Goal: Transaction & Acquisition: Purchase product/service

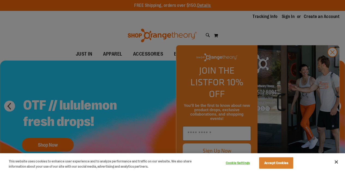
click at [229, 34] on div at bounding box center [172, 86] width 345 height 172
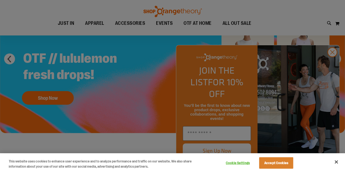
scroll to position [59, 0]
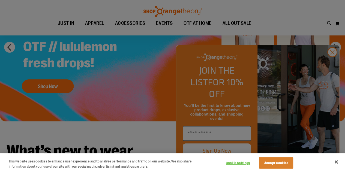
click at [333, 67] on div at bounding box center [172, 86] width 345 height 172
click at [333, 64] on div at bounding box center [172, 86] width 345 height 172
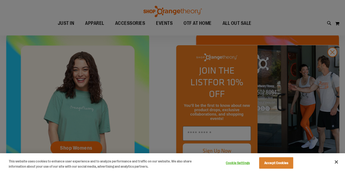
scroll to position [204, 0]
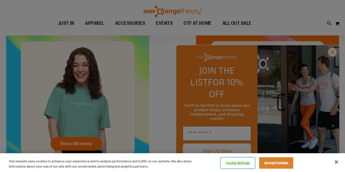
click at [245, 163] on button "Cookie Settings" at bounding box center [238, 163] width 34 height 11
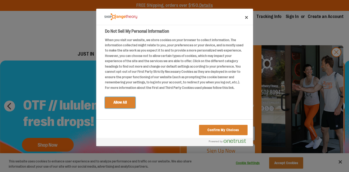
scroll to position [35, 0]
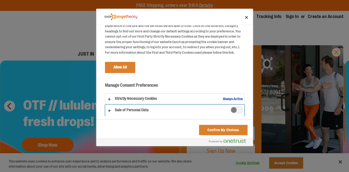
click at [229, 116] on button "Do Not Sell My Personal Information" at bounding box center [174, 111] width 139 height 12
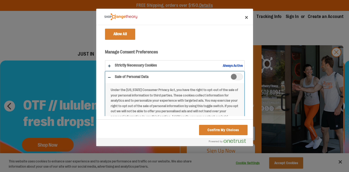
scroll to position [64, 0]
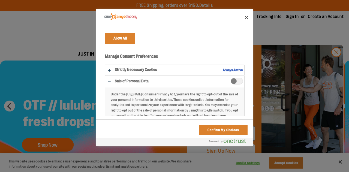
click at [232, 79] on span "Sale of Personal Data" at bounding box center [237, 81] width 12 height 7
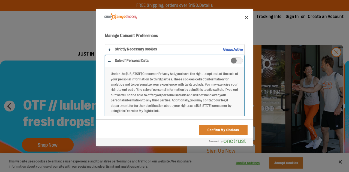
click at [235, 56] on button "Do Not Sell My Personal Information" at bounding box center [174, 149] width 139 height 188
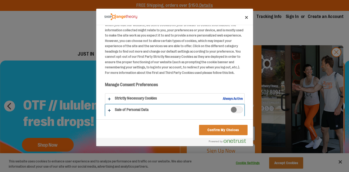
scroll to position [15, 0]
click at [237, 107] on span "Sale of Personal Data" at bounding box center [237, 110] width 12 height 7
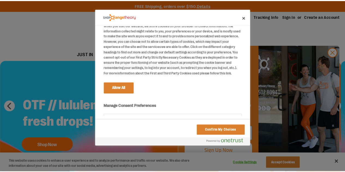
scroll to position [35, 0]
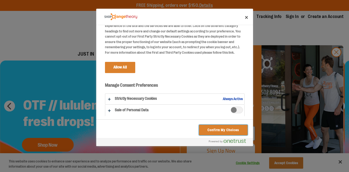
click at [221, 128] on button "Confirm My Choices" at bounding box center [223, 130] width 48 height 10
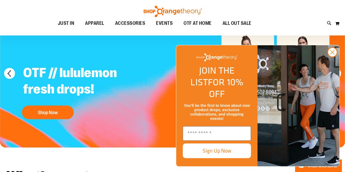
scroll to position [33, 0]
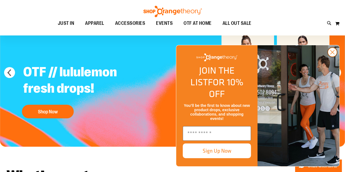
click at [331, 57] on circle "Close dialog" at bounding box center [332, 52] width 9 height 9
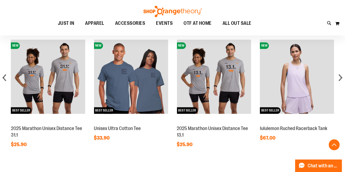
scroll to position [397, 0]
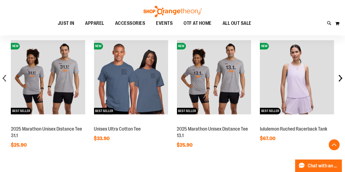
click at [339, 77] on div "next" at bounding box center [340, 78] width 11 height 11
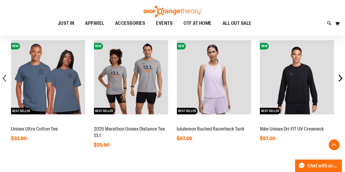
click at [339, 77] on div "next" at bounding box center [340, 78] width 11 height 11
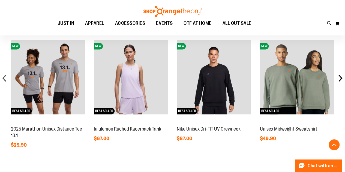
click at [339, 77] on div "next" at bounding box center [340, 78] width 11 height 11
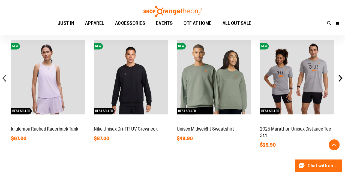
click at [339, 77] on div "next" at bounding box center [340, 78] width 11 height 11
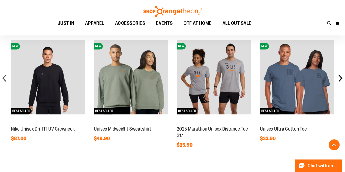
click at [339, 77] on div "next" at bounding box center [340, 78] width 11 height 11
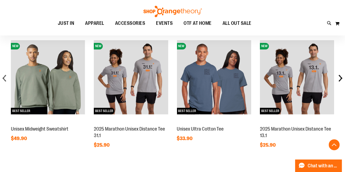
click at [339, 77] on div "next" at bounding box center [340, 78] width 11 height 11
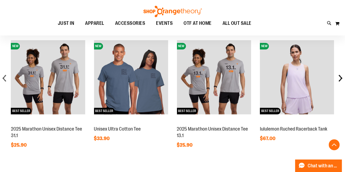
click at [339, 77] on div "next" at bounding box center [340, 78] width 11 height 11
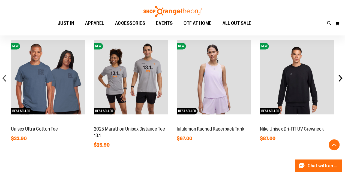
click at [339, 77] on div "next" at bounding box center [340, 78] width 11 height 11
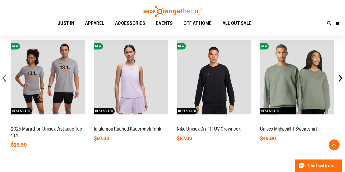
click at [339, 77] on div "next" at bounding box center [340, 78] width 11 height 11
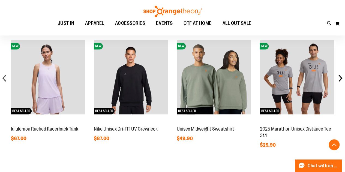
click at [339, 77] on div "next" at bounding box center [340, 78] width 11 height 11
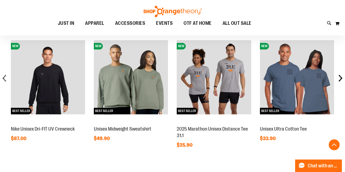
click at [339, 77] on div "next" at bounding box center [340, 78] width 11 height 11
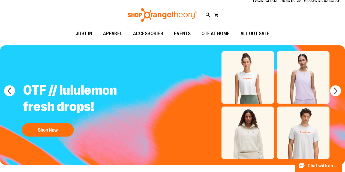
scroll to position [0, 0]
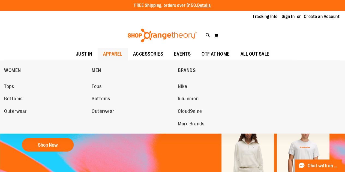
click at [117, 55] on span "APPAREL" at bounding box center [112, 54] width 19 height 12
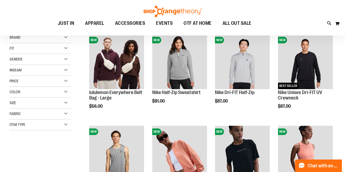
scroll to position [77, 0]
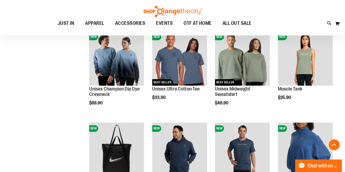
scroll to position [358, 0]
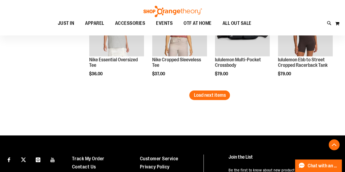
scroll to position [843, 0]
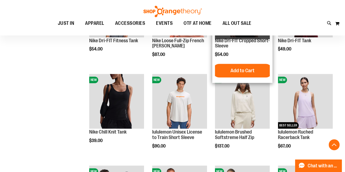
scroll to position [184, 0]
